Goal: Contribute content: Contribute content

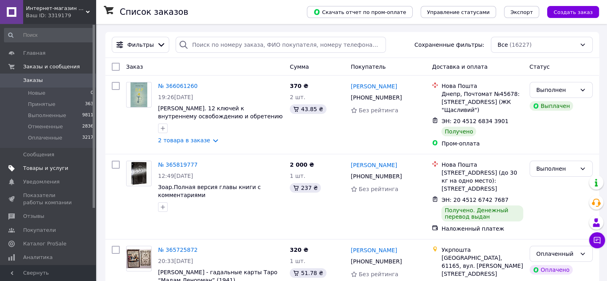
click at [46, 166] on span "Товары и услуги" at bounding box center [45, 167] width 45 height 7
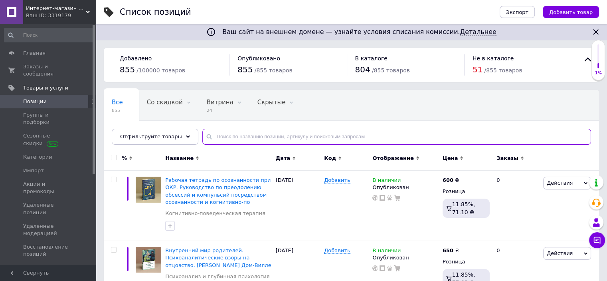
click at [241, 137] on input "text" at bounding box center [396, 137] width 389 height 16
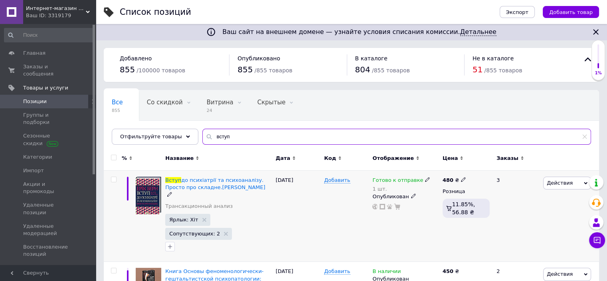
type input "вступ"
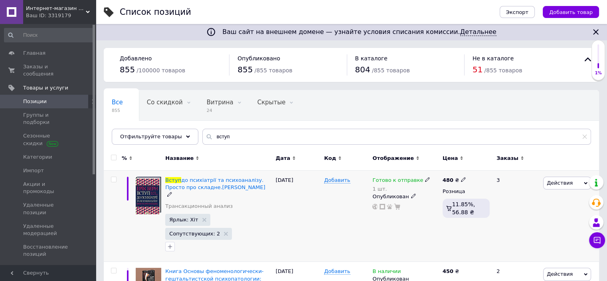
click at [425, 179] on icon at bounding box center [427, 179] width 5 height 5
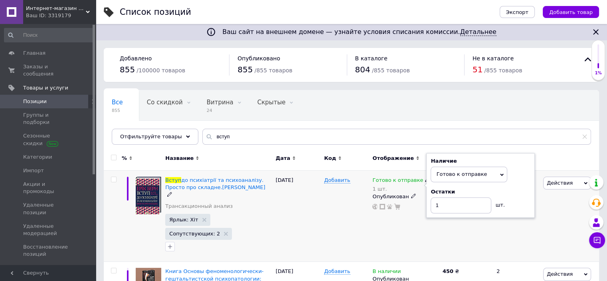
click at [514, 186] on div "Наличие Готово к отправке В наличии Нет в наличии Под заказ Остатки 1 шт." at bounding box center [481, 185] width 100 height 56
drag, startPoint x: 445, startPoint y: 204, endPoint x: 436, endPoint y: 205, distance: 8.9
click at [436, 205] on input "1" at bounding box center [461, 205] width 61 height 16
type input "2"
click at [324, 205] on div "Добавить" at bounding box center [346, 215] width 48 height 91
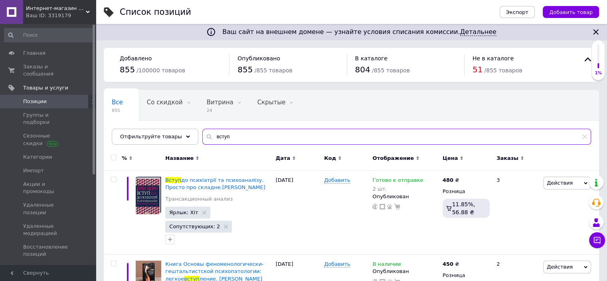
drag, startPoint x: 228, startPoint y: 136, endPoint x: 206, endPoint y: 137, distance: 22.0
click at [206, 137] on input "вступ" at bounding box center [396, 137] width 389 height 16
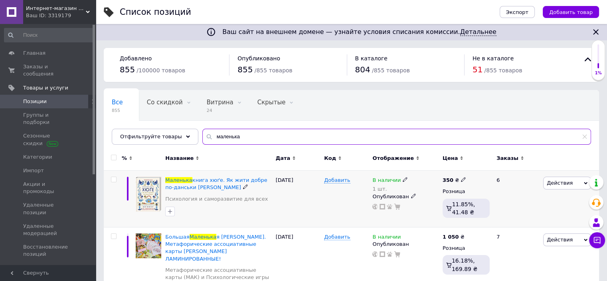
type input "маленька"
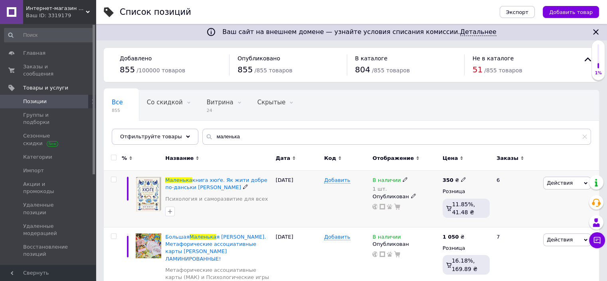
click at [461, 178] on icon at bounding box center [463, 179] width 5 height 5
drag, startPoint x: 484, startPoint y: 170, endPoint x: 472, endPoint y: 172, distance: 12.4
click at [472, 172] on input "350" at bounding box center [500, 171] width 61 height 16
type input "460"
click at [306, 206] on div "[DATE]" at bounding box center [298, 198] width 48 height 57
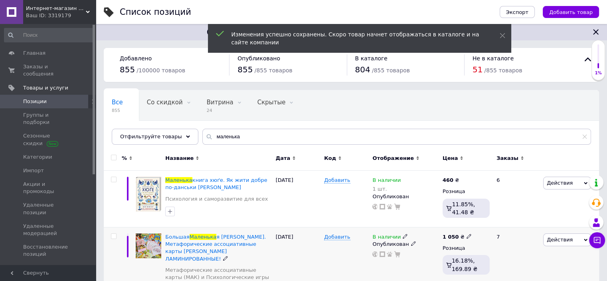
click at [462, 236] on div "1 050 ₴" at bounding box center [457, 236] width 29 height 7
drag, startPoint x: 497, startPoint y: 227, endPoint x: 477, endPoint y: 228, distance: 20.0
click at [477, 228] on input "1050" at bounding box center [505, 228] width 61 height 16
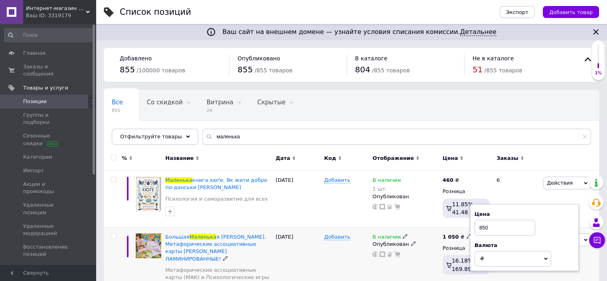
type input "850"
click at [333, 251] on div "Добавить" at bounding box center [346, 265] width 48 height 77
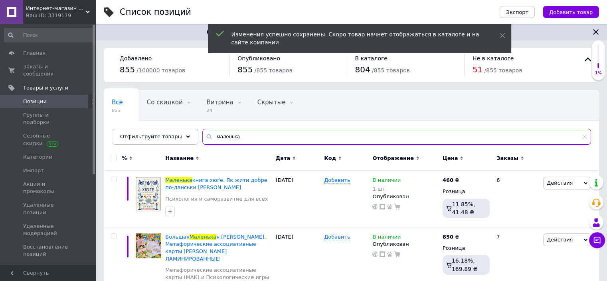
drag, startPoint x: 242, startPoint y: 137, endPoint x: 204, endPoint y: 137, distance: 38.7
click at [204, 137] on input "маленька" at bounding box center [396, 137] width 389 height 16
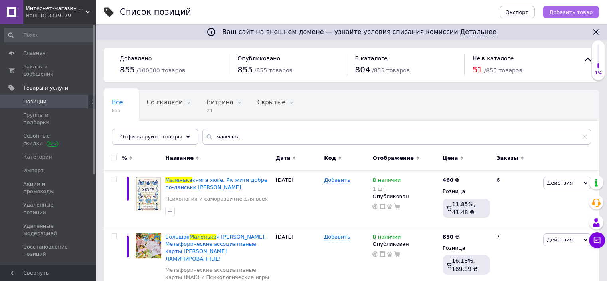
click at [563, 11] on span "Добавить товар" at bounding box center [571, 12] width 44 height 6
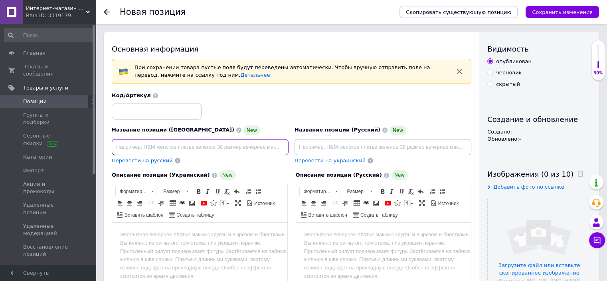
click at [159, 150] on input at bounding box center [200, 147] width 177 height 16
paste input "[PERSON_NAME]. Книга 1 (Всесвіт мертвих джинів) [PERSON_NAME]"
type input "[PERSON_NAME]. Книга 1 (Всесвіт мертвих джинів) [PERSON_NAME]"
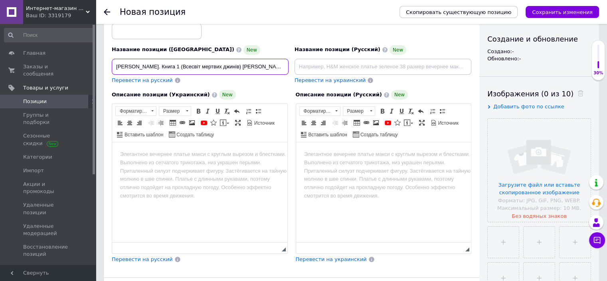
scroll to position [80, 0]
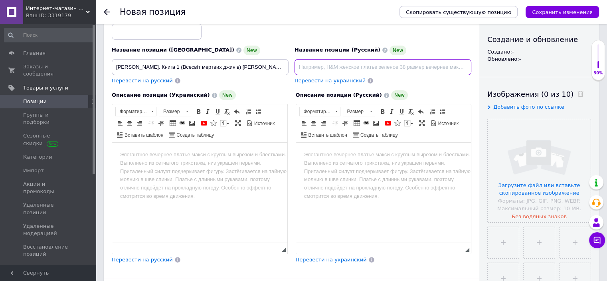
click at [332, 68] on input at bounding box center [383, 67] width 177 height 16
paste input "Обладатель джиннов. Книга 1 (Вселенная мертвых [PERSON_NAME]"
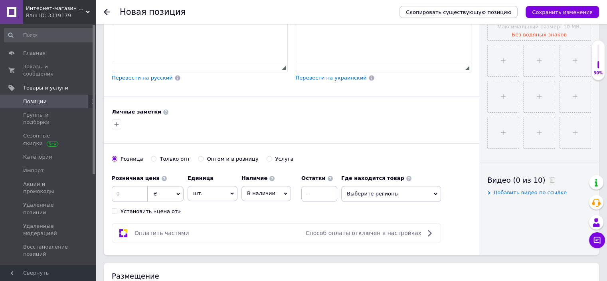
scroll to position [279, 0]
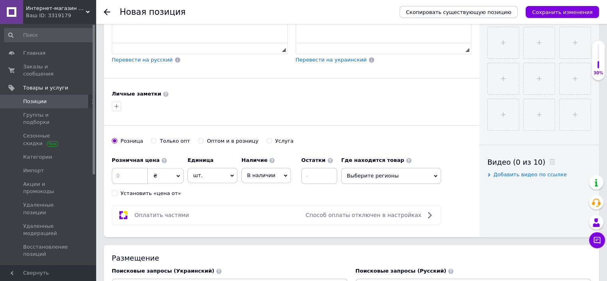
type input "Обладатель джиннов. Книга 1 (Вселенная мертвых [PERSON_NAME]"
click at [131, 175] on input at bounding box center [130, 176] width 36 height 16
type input "600"
click at [262, 174] on span "В наличии" at bounding box center [261, 175] width 28 height 6
click at [264, 214] on li "Готово к отправке" at bounding box center [266, 218] width 49 height 18
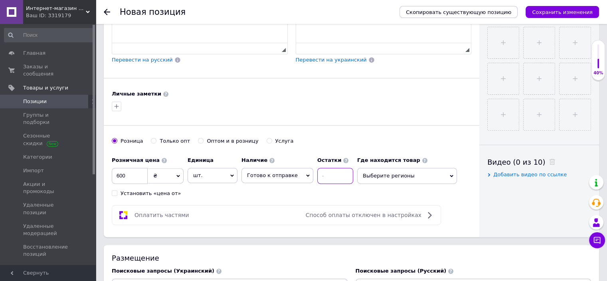
click at [323, 172] on input at bounding box center [335, 176] width 36 height 16
type input "1"
click at [389, 174] on span "Выберите регионы" at bounding box center [407, 176] width 100 height 16
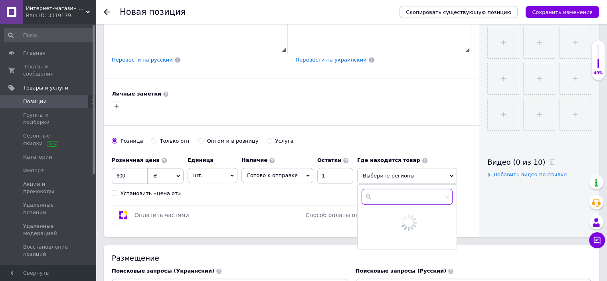
click at [379, 196] on input "text" at bounding box center [407, 196] width 91 height 16
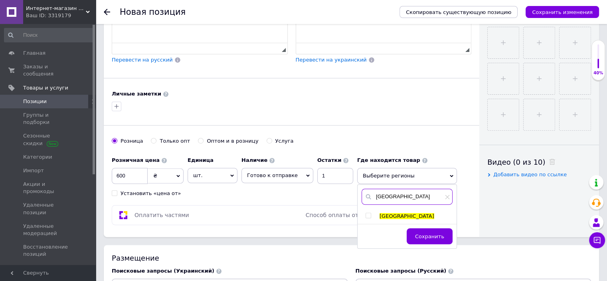
type input "[GEOGRAPHIC_DATA]"
click at [366, 215] on input "checkbox" at bounding box center [368, 215] width 5 height 5
checkbox input "true"
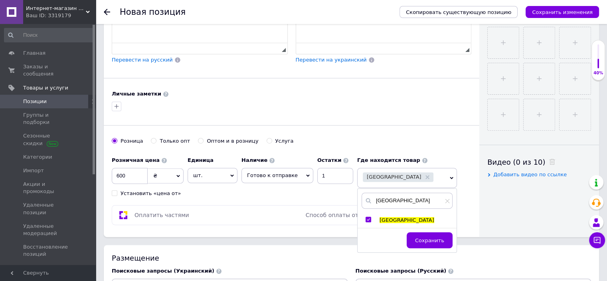
click at [276, 207] on div "Оплатить частями Способ оплаты отключен в настройках" at bounding box center [276, 215] width 329 height 20
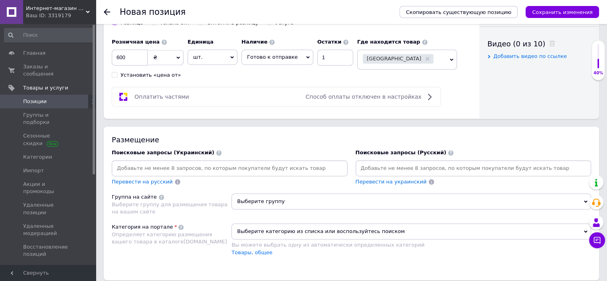
scroll to position [399, 0]
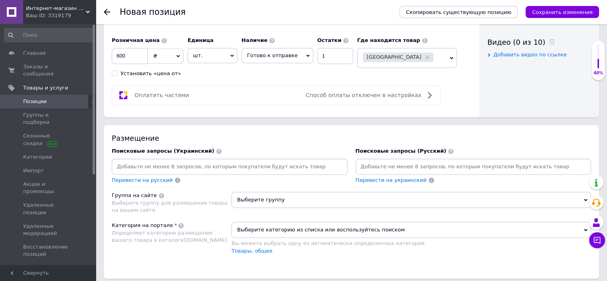
click at [156, 166] on input at bounding box center [229, 166] width 233 height 12
type input "[PERSON_NAME]"
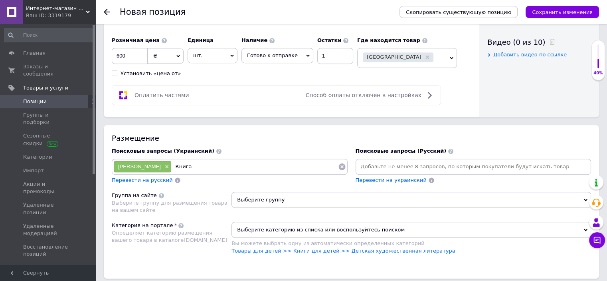
type input "Книга 1"
type input "[PERSON_NAME]"
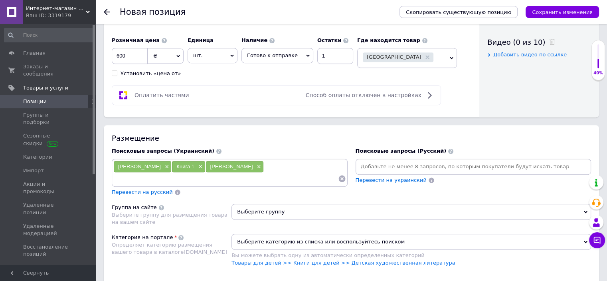
click at [382, 164] on input at bounding box center [473, 166] width 233 height 12
type input "Обладатель джинов"
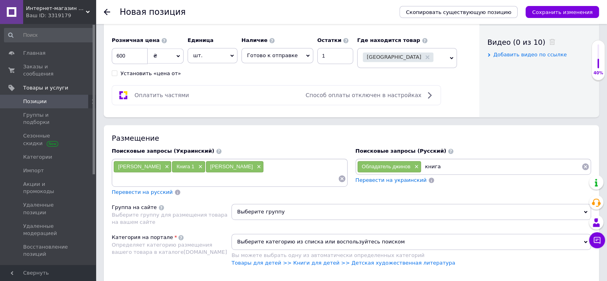
type input "книга 1"
type input "[PERSON_NAME]"
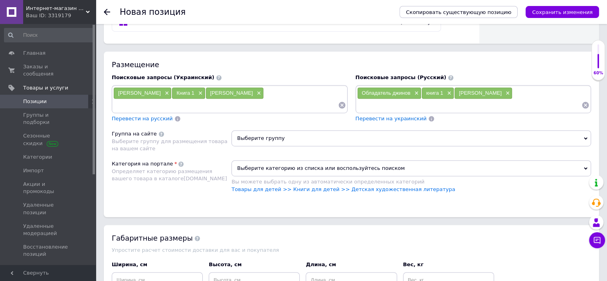
scroll to position [479, 0]
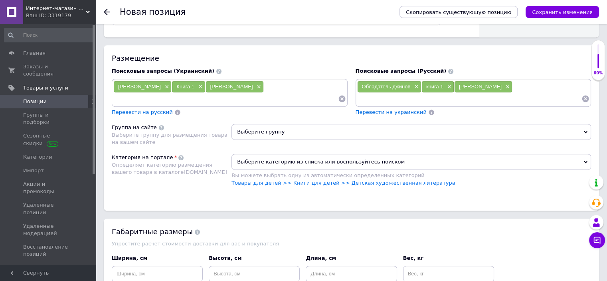
click at [309, 131] on span "Выберите группу" at bounding box center [412, 132] width 360 height 16
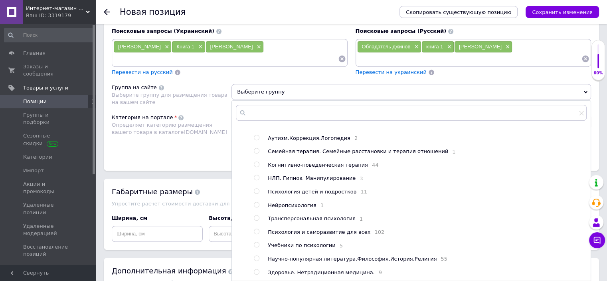
scroll to position [154, 0]
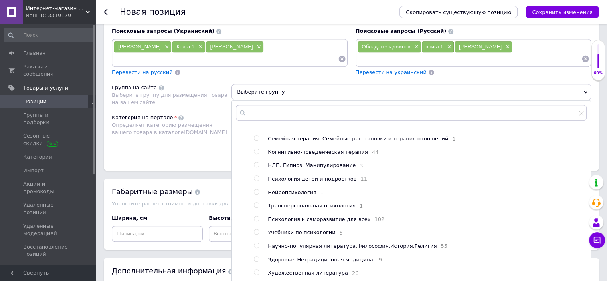
click at [258, 269] on input "radio" at bounding box center [256, 271] width 5 height 5
radio input "true"
click at [208, 147] on div "Категория на портале Определяет категорию размещения вашего товара в каталоге […" at bounding box center [172, 134] width 120 height 40
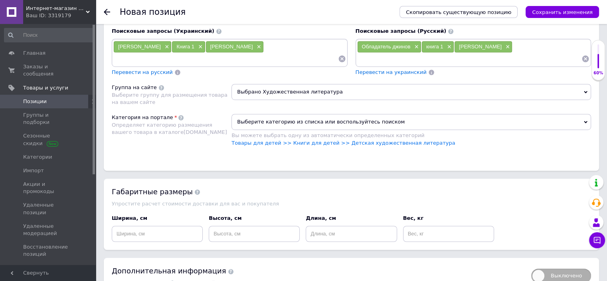
click at [275, 119] on span "Выберите категорию из списка или воспользуйтесь поиском" at bounding box center [412, 122] width 360 height 16
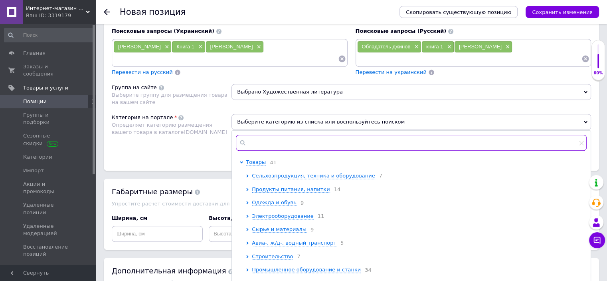
click at [273, 137] on input "text" at bounding box center [411, 143] width 351 height 16
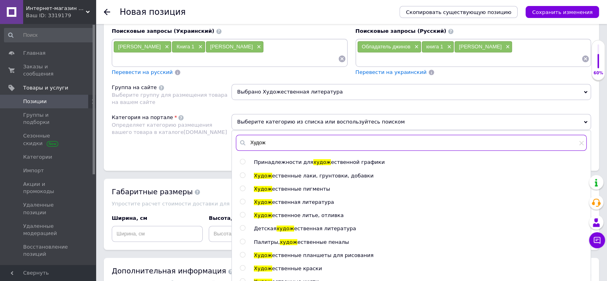
type input "Худож"
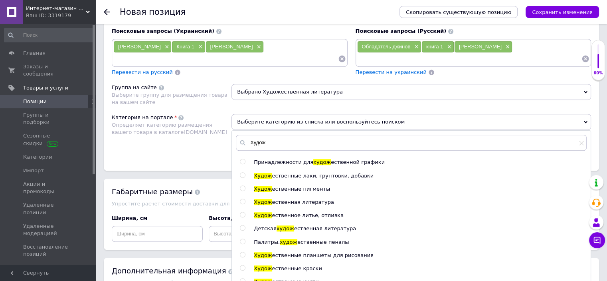
click at [244, 199] on input "radio" at bounding box center [242, 201] width 5 height 5
radio input "true"
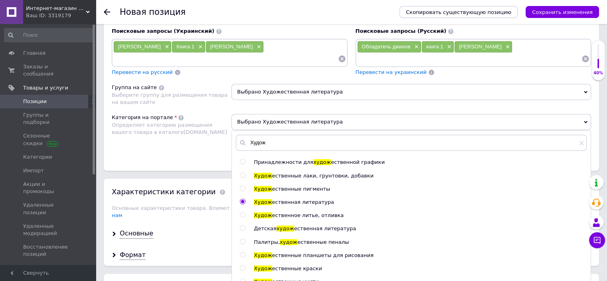
click at [202, 154] on div "Размещение Поисковые запросы (Украинский) [PERSON_NAME] × Книга 1 × [PERSON_NAM…" at bounding box center [351, 87] width 495 height 165
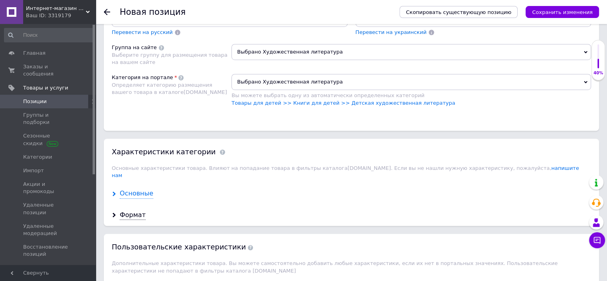
click at [141, 189] on div "Основные" at bounding box center [137, 193] width 34 height 9
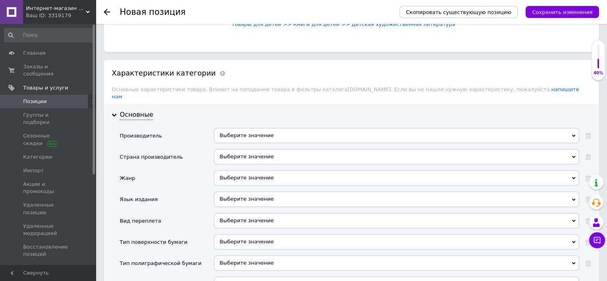
scroll to position [639, 0]
click at [226, 148] on div "Выберите значение" at bounding box center [396, 155] width 365 height 15
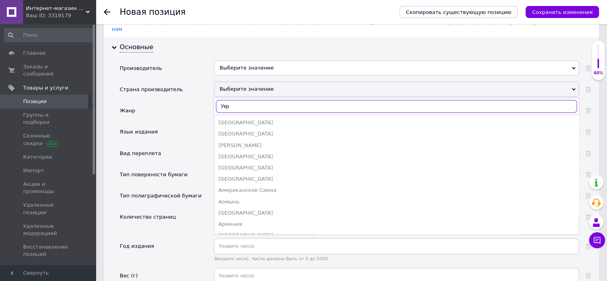
scroll to position [719, 0]
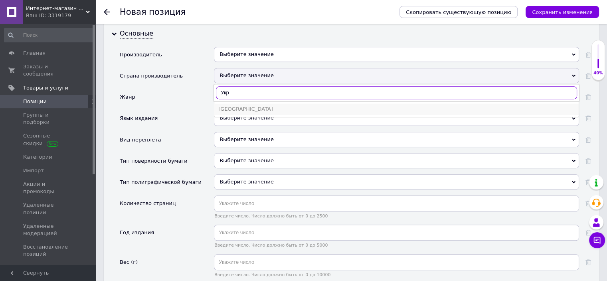
type input "Укр"
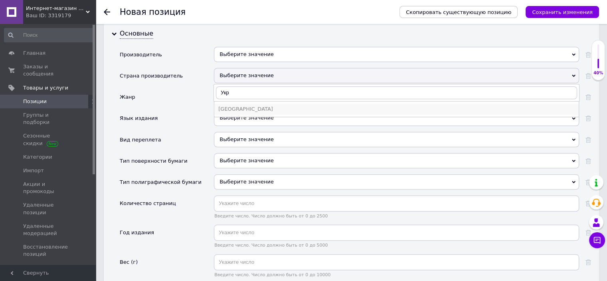
click at [229, 105] on div "[GEOGRAPHIC_DATA]" at bounding box center [396, 108] width 357 height 7
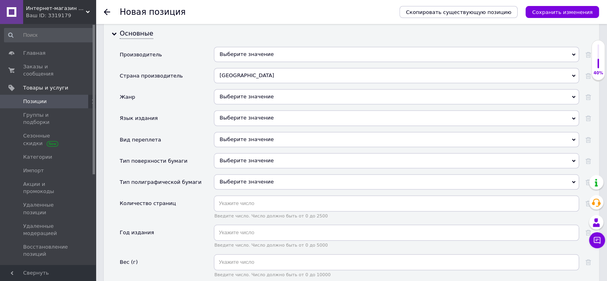
click at [231, 110] on div "Выберите значение" at bounding box center [396, 117] width 365 height 15
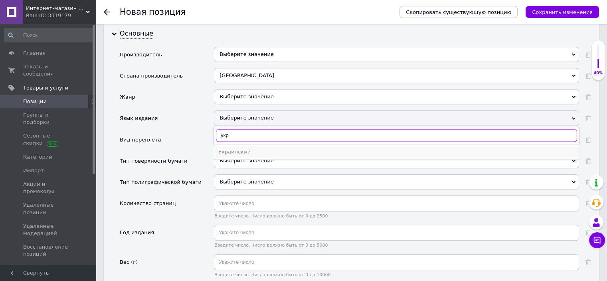
type input "укр"
click at [240, 148] on div "Украинский" at bounding box center [396, 151] width 357 height 7
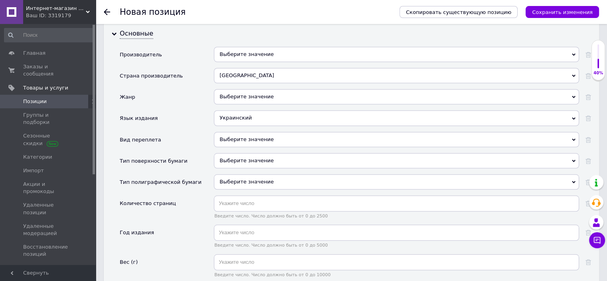
click at [235, 132] on div "Выберите значение" at bounding box center [396, 139] width 365 height 15
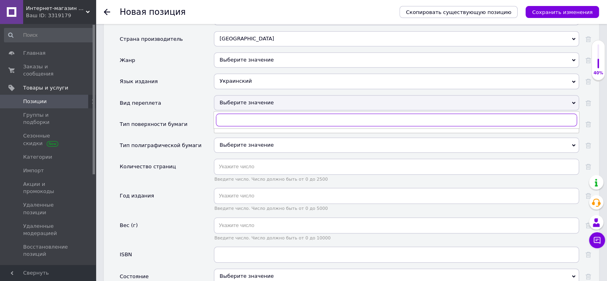
scroll to position [759, 0]
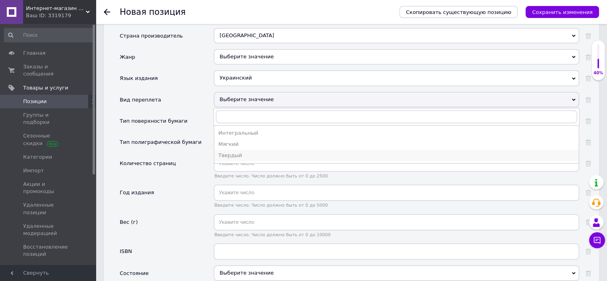
click at [232, 152] on div "Твердый" at bounding box center [396, 155] width 357 height 7
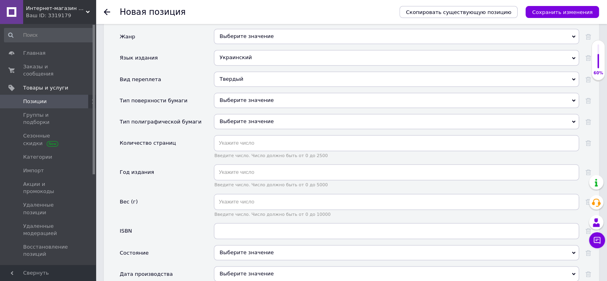
scroll to position [799, 0]
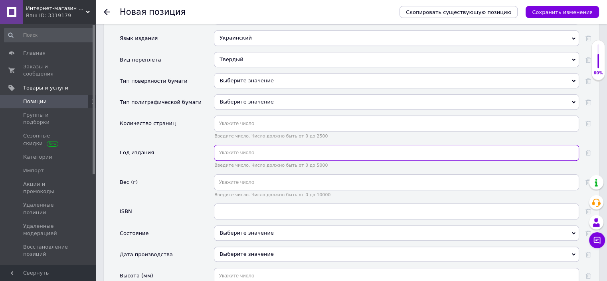
click at [230, 145] on input "text" at bounding box center [396, 153] width 365 height 16
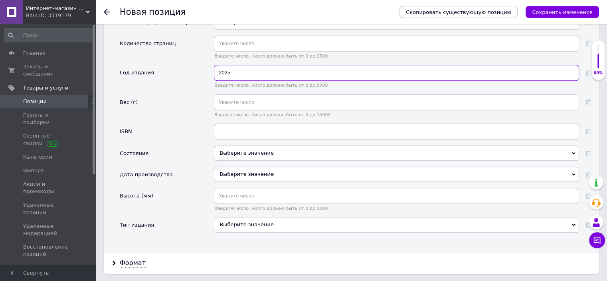
type input "2025"
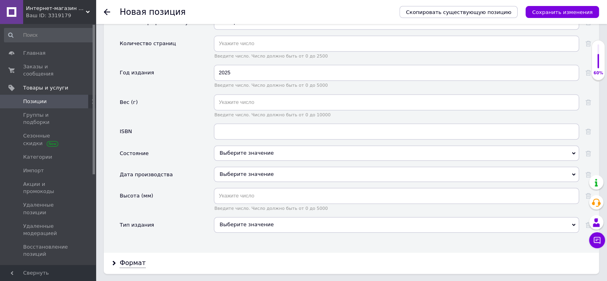
click at [247, 145] on div "Выберите значение" at bounding box center [396, 152] width 365 height 15
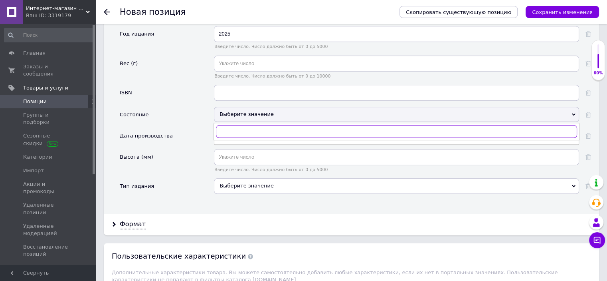
scroll to position [918, 0]
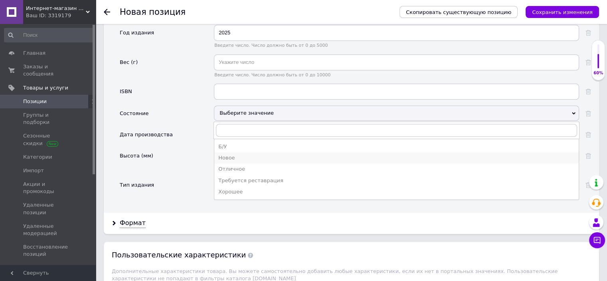
click at [230, 154] on div "Новое" at bounding box center [396, 157] width 357 height 7
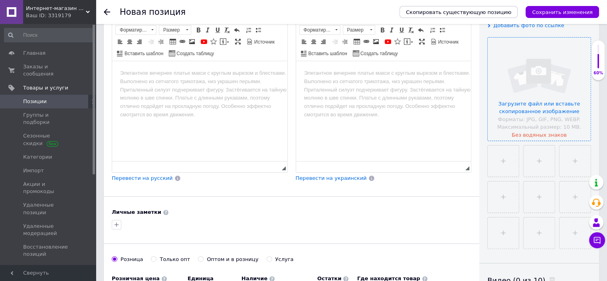
scroll to position [160, 0]
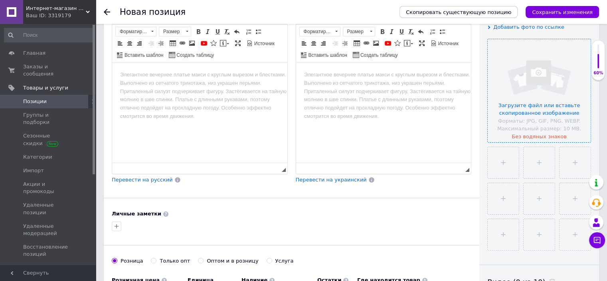
click at [522, 83] on input "file" at bounding box center [539, 90] width 103 height 103
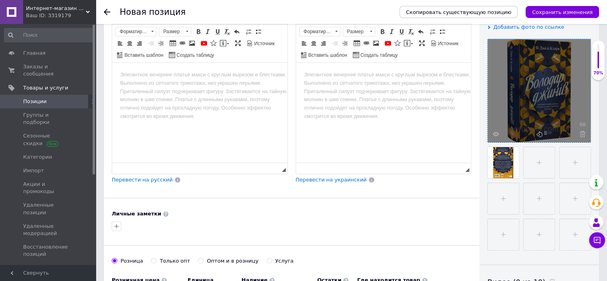
click at [192, 87] on html at bounding box center [199, 75] width 175 height 24
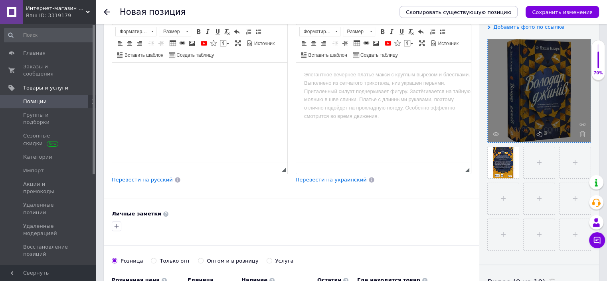
scroll to position [64, 0]
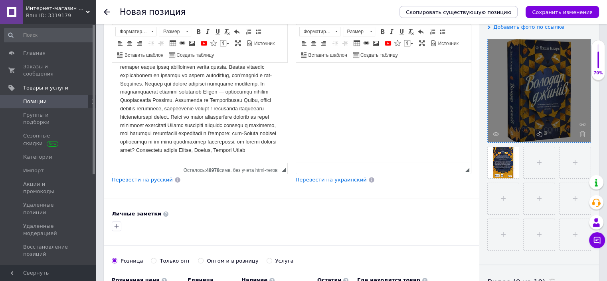
click at [329, 87] on html at bounding box center [383, 75] width 175 height 24
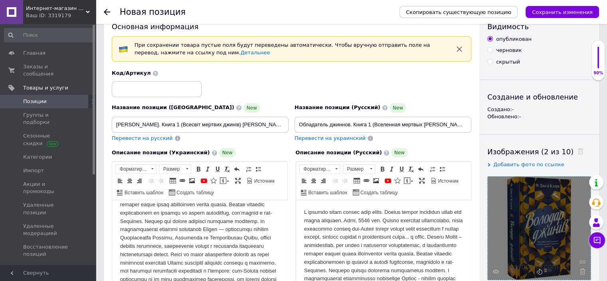
scroll to position [0, 0]
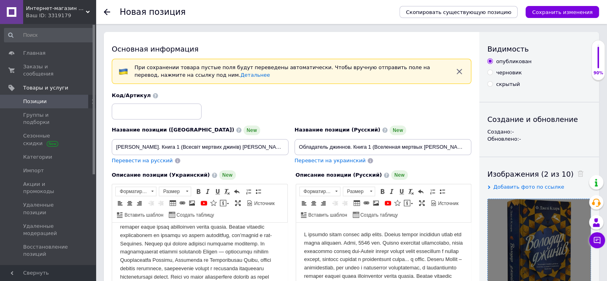
click at [571, 12] on icon "Сохранить изменения" at bounding box center [562, 12] width 61 height 6
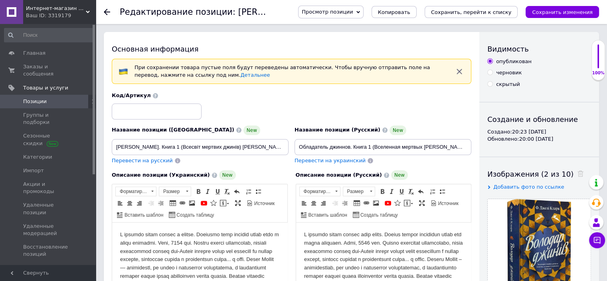
click at [21, 98] on span at bounding box center [11, 101] width 23 height 7
